Goal: Navigation & Orientation: Find specific page/section

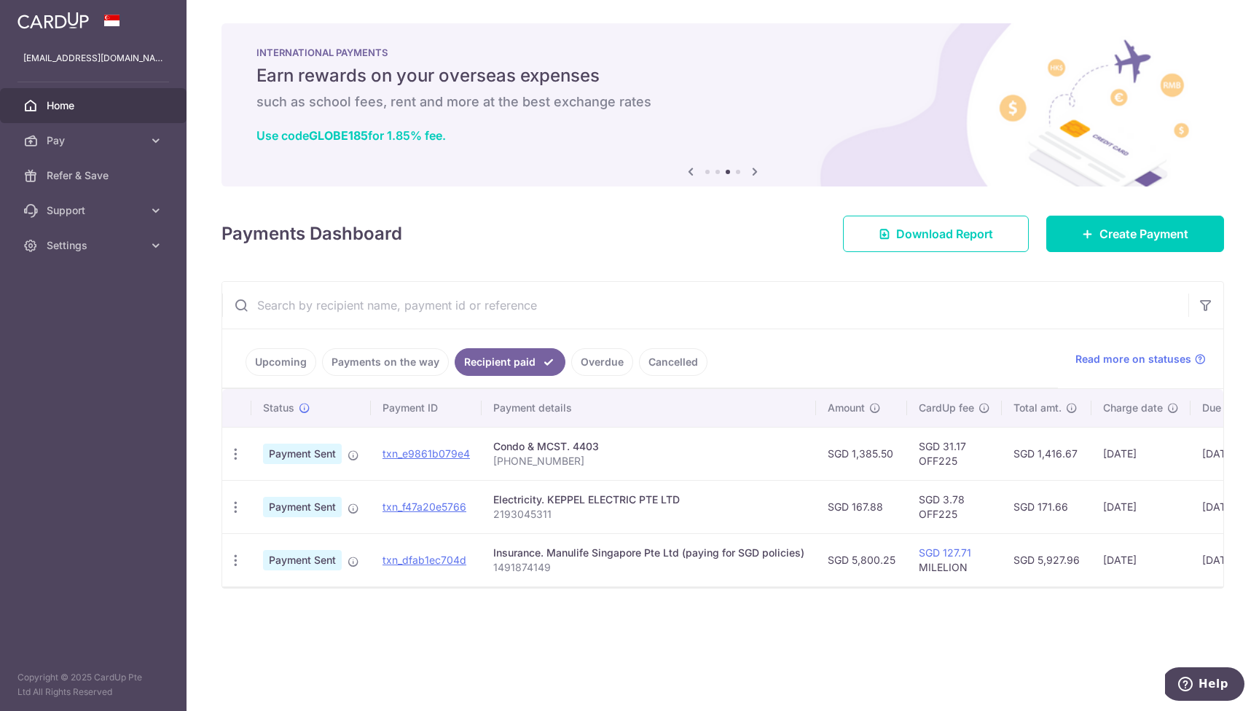
click at [283, 362] on link "Upcoming" at bounding box center [281, 362] width 71 height 28
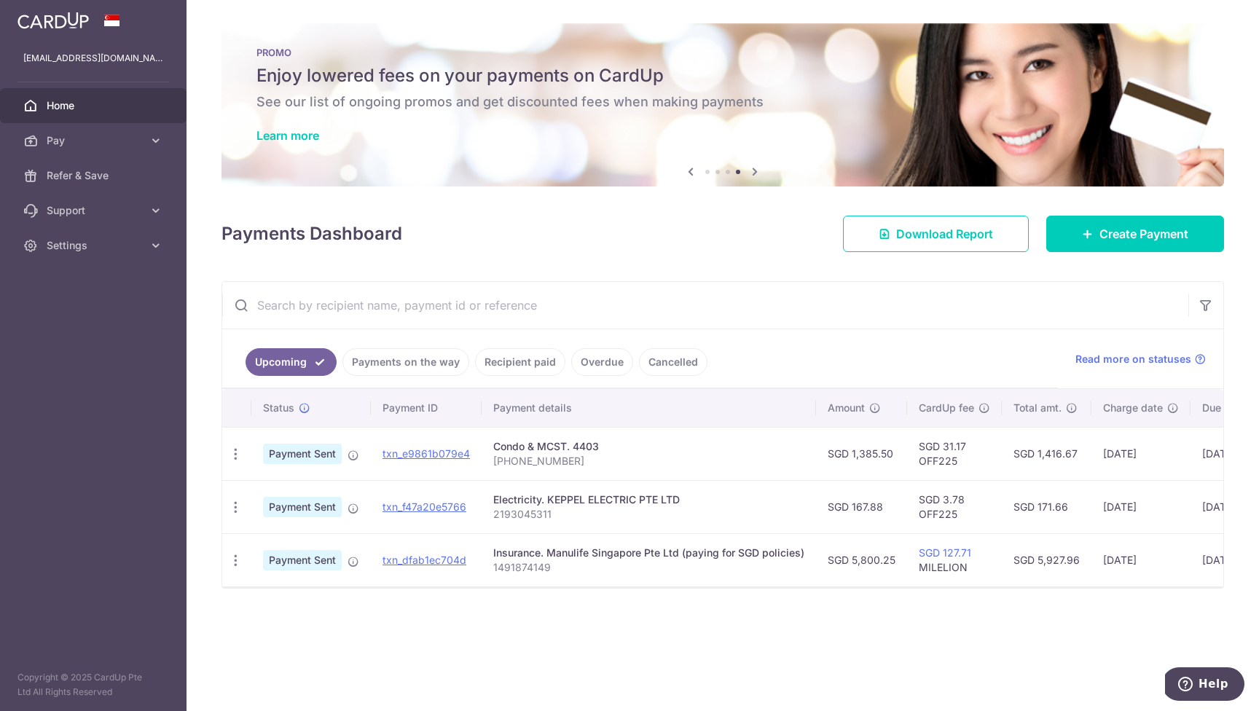
click at [431, 367] on link "Payments on the way" at bounding box center [405, 362] width 127 height 28
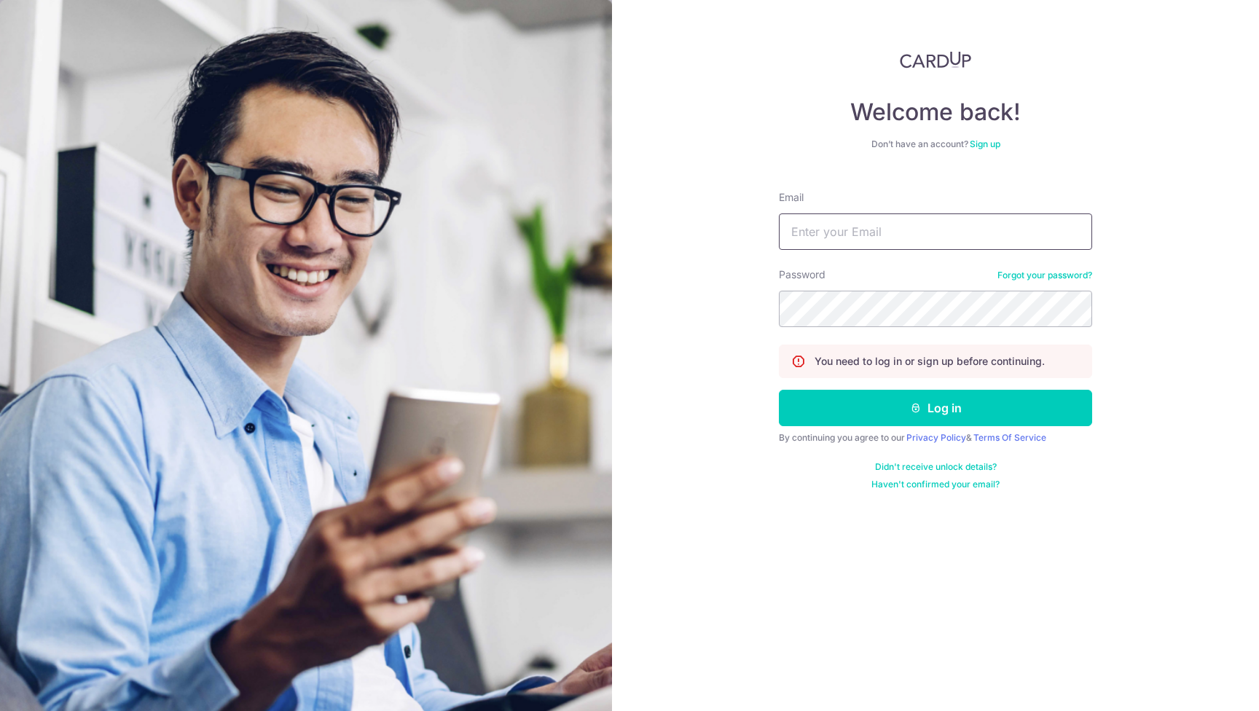
type input "[EMAIL_ADDRESS][DOMAIN_NAME]"
click at [936, 408] on button "Log in" at bounding box center [935, 408] width 313 height 36
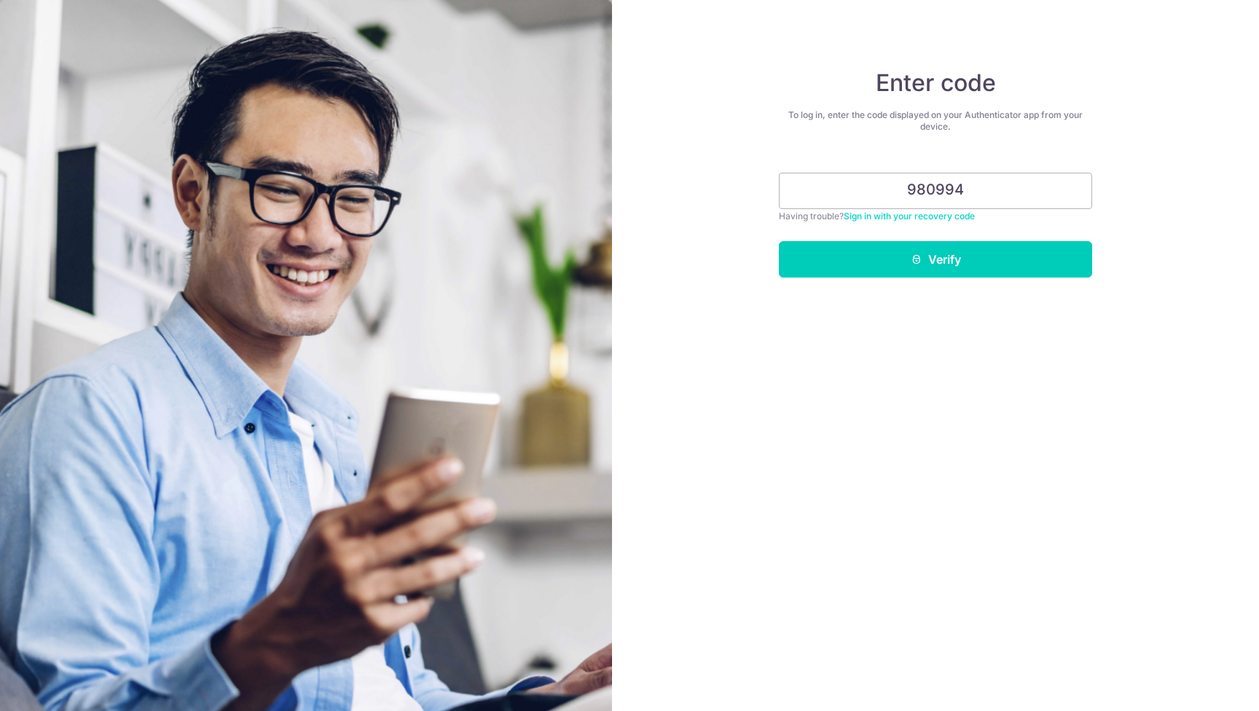
type input "980994"
click at [936, 259] on button "Verify" at bounding box center [935, 259] width 313 height 36
